Goal: Transaction & Acquisition: Purchase product/service

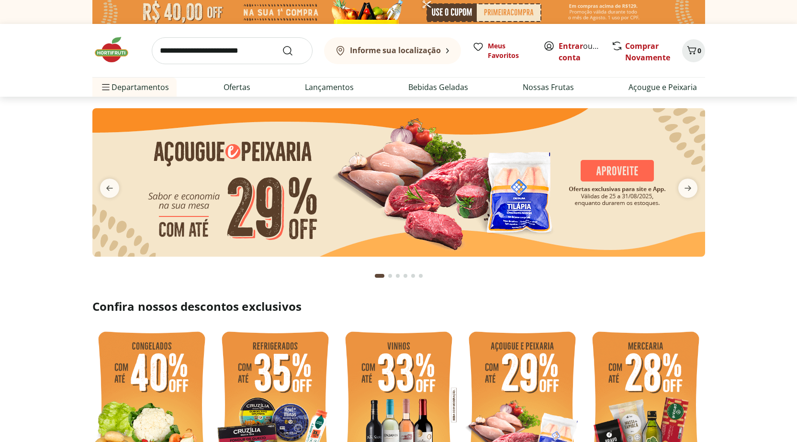
click at [216, 61] on input "search" at bounding box center [232, 50] width 161 height 27
type input "*******"
click at [282, 45] on button "Submit Search" at bounding box center [293, 50] width 23 height 11
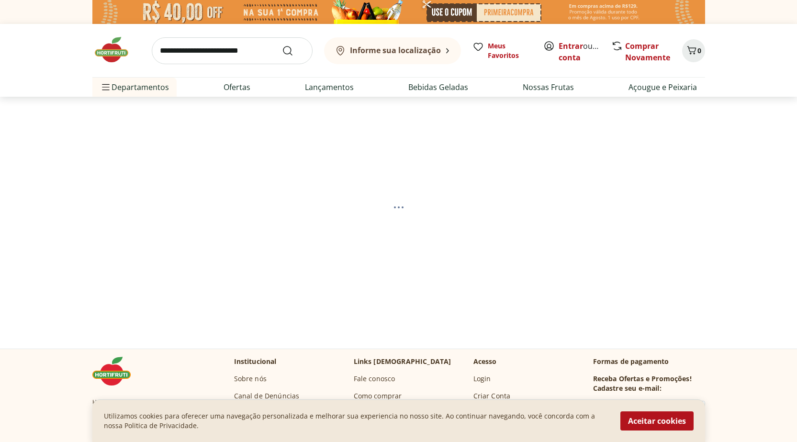
select select "**********"
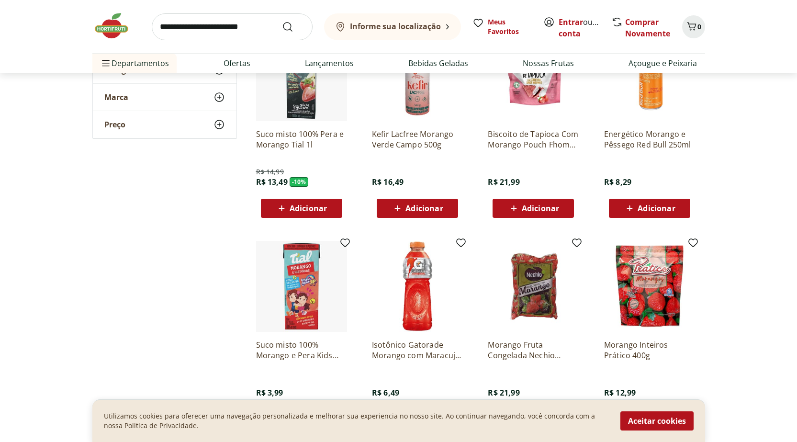
scroll to position [479, 0]
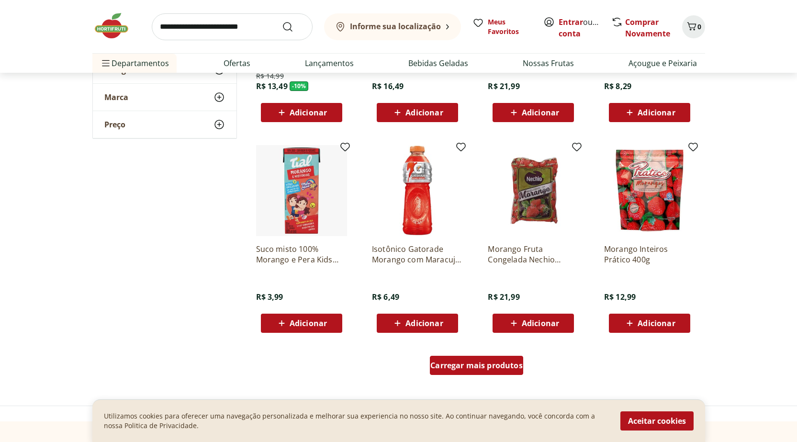
click at [473, 365] on span "Carregar mais produtos" at bounding box center [476, 365] width 92 height 8
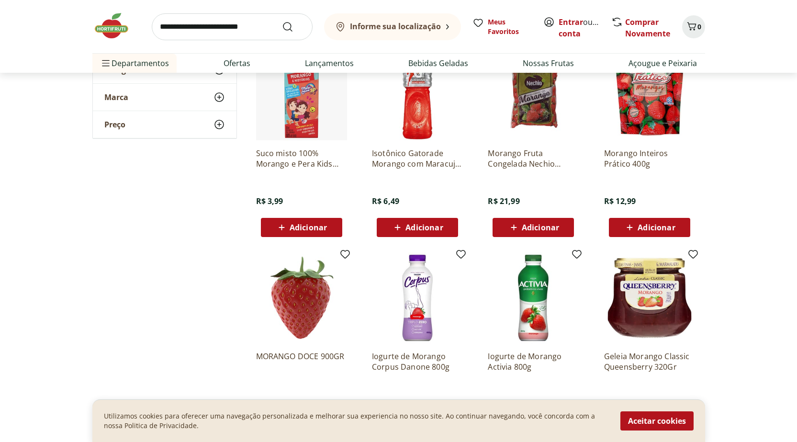
scroll to position [670, 0]
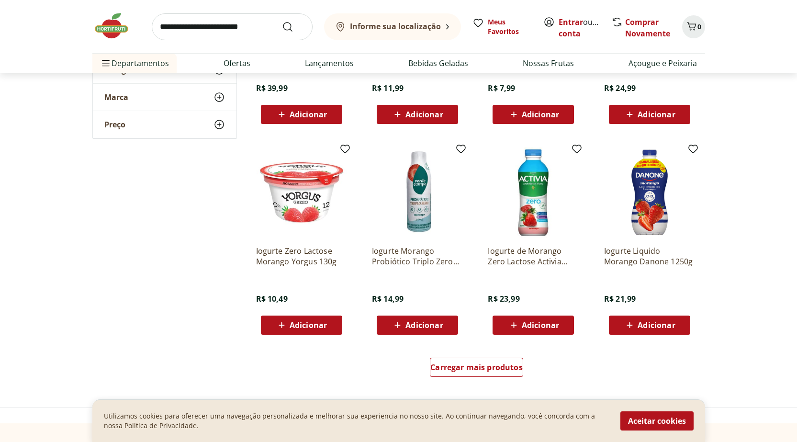
scroll to position [1292, 0]
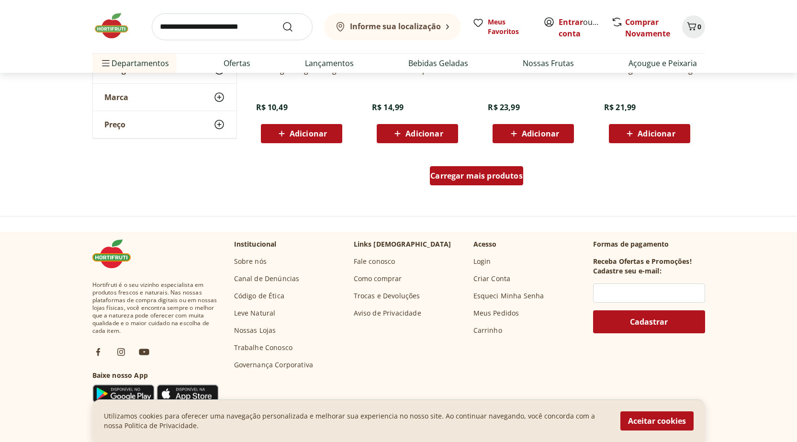
click at [479, 176] on span "Carregar mais produtos" at bounding box center [476, 176] width 92 height 8
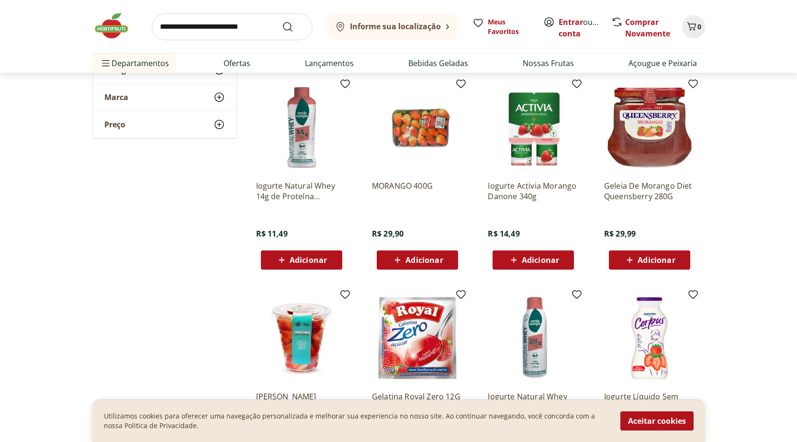
scroll to position [1819, 0]
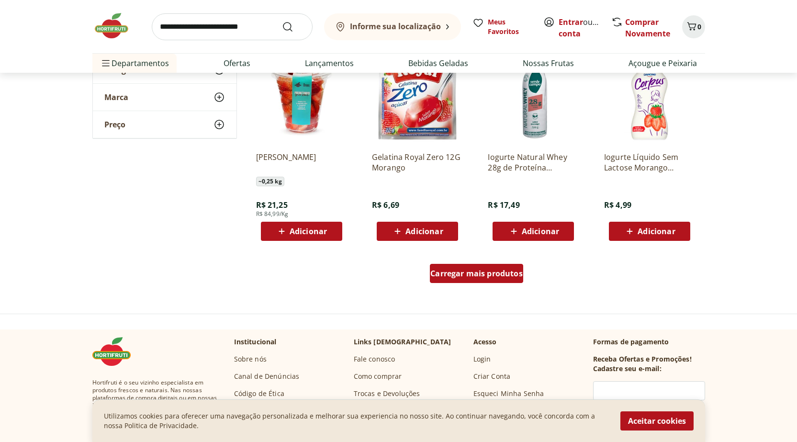
click at [494, 275] on span "Carregar mais produtos" at bounding box center [476, 273] width 92 height 8
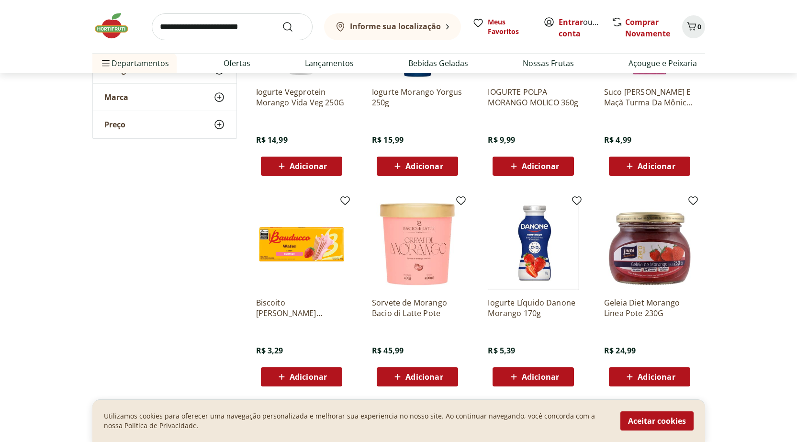
scroll to position [2489, 0]
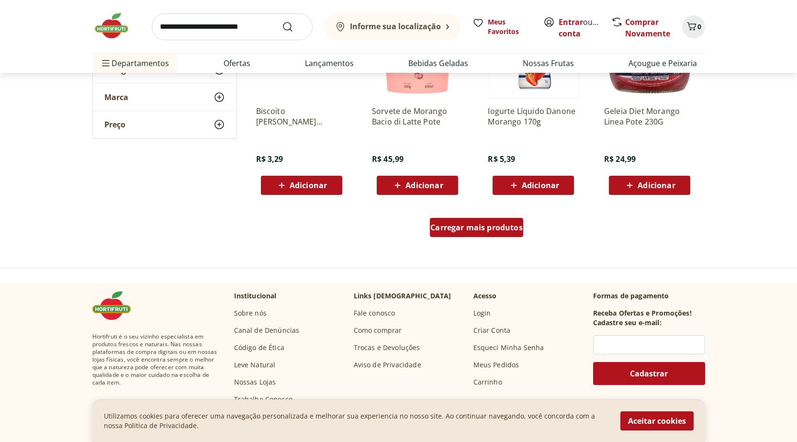
click at [473, 225] on span "Carregar mais produtos" at bounding box center [476, 228] width 92 height 8
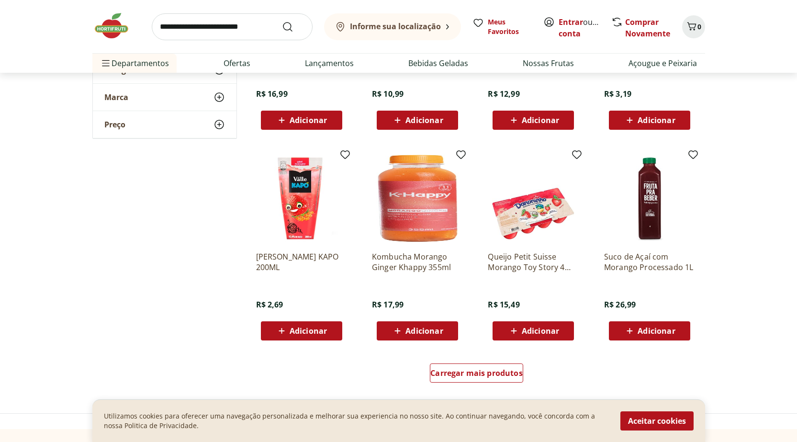
scroll to position [3016, 0]
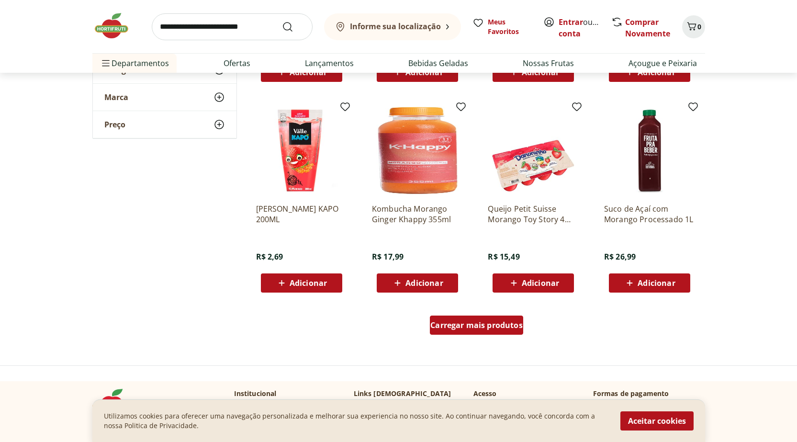
click at [474, 324] on span "Carregar mais produtos" at bounding box center [476, 325] width 92 height 8
